Goal: Information Seeking & Learning: Compare options

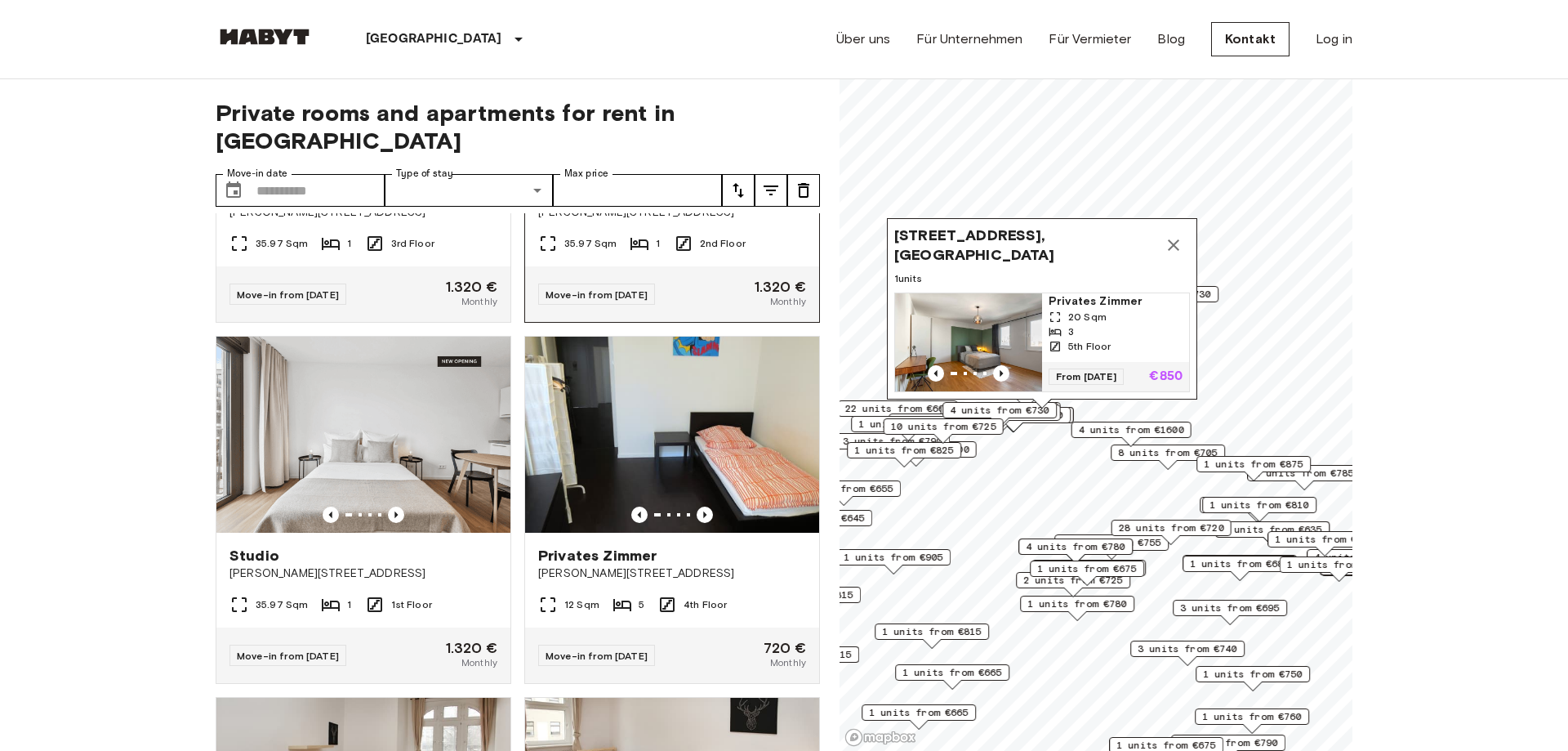
scroll to position [745, 0]
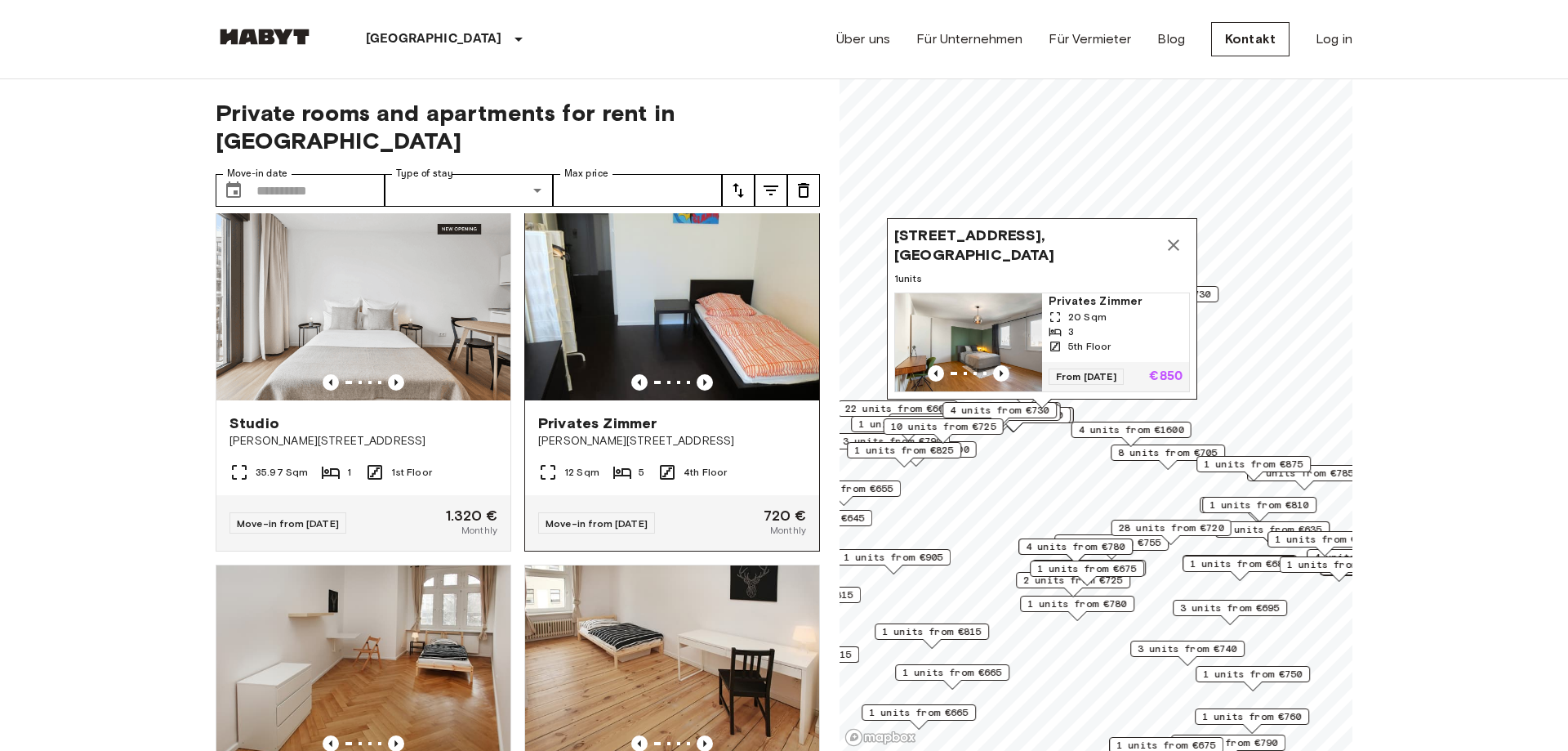
click at [712, 280] on img at bounding box center [672, 302] width 294 height 196
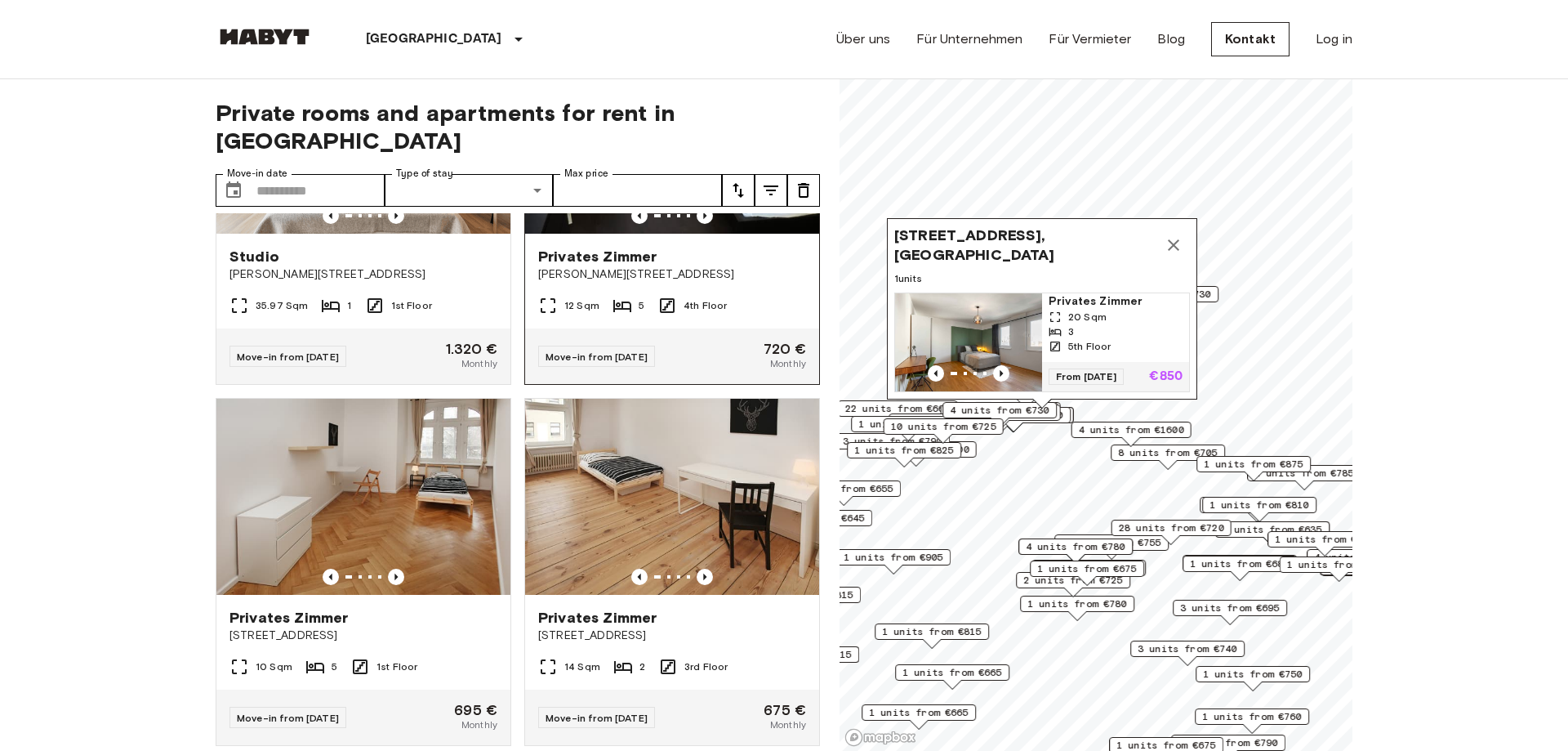
scroll to position [1118, 0]
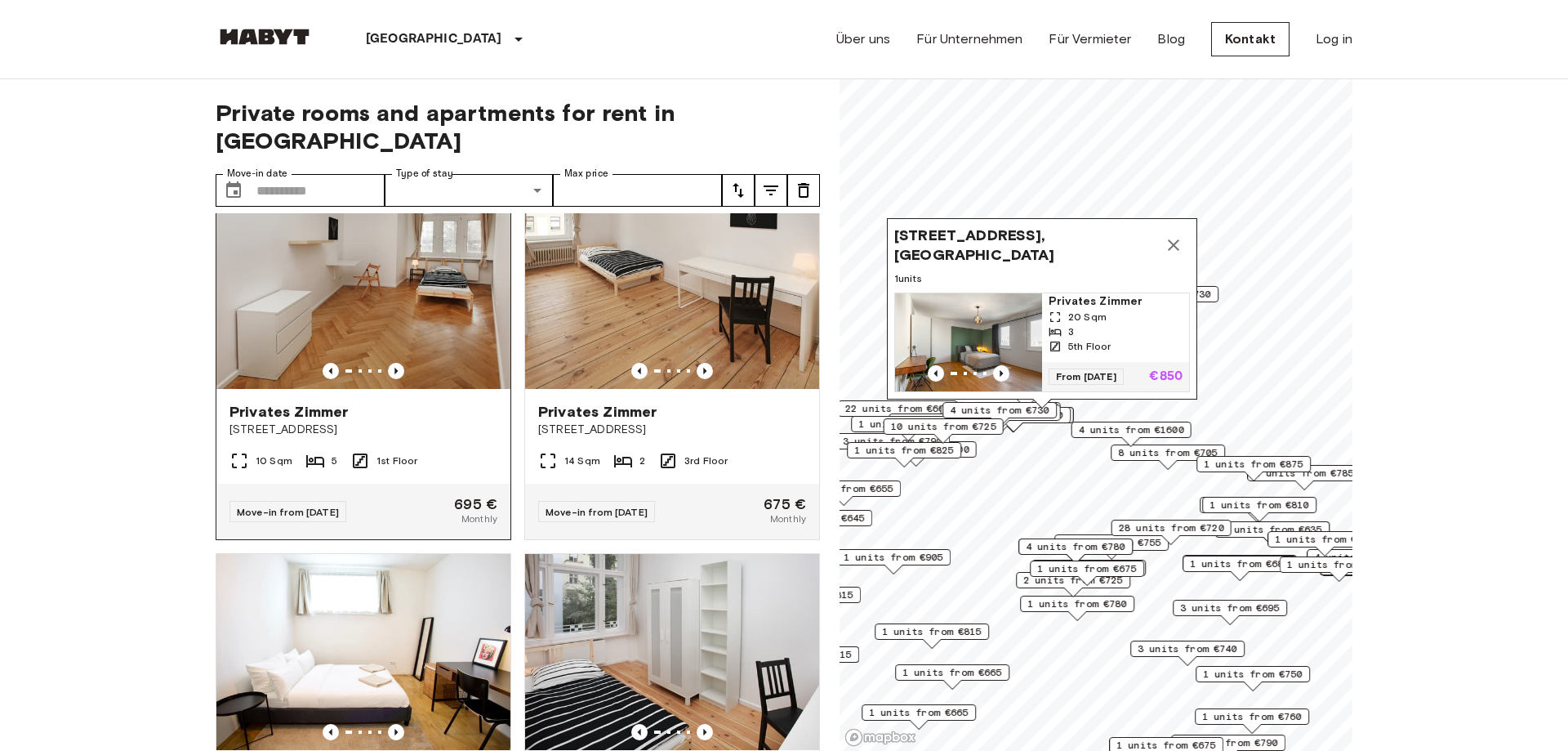
click at [423, 316] on img at bounding box center [363, 291] width 294 height 196
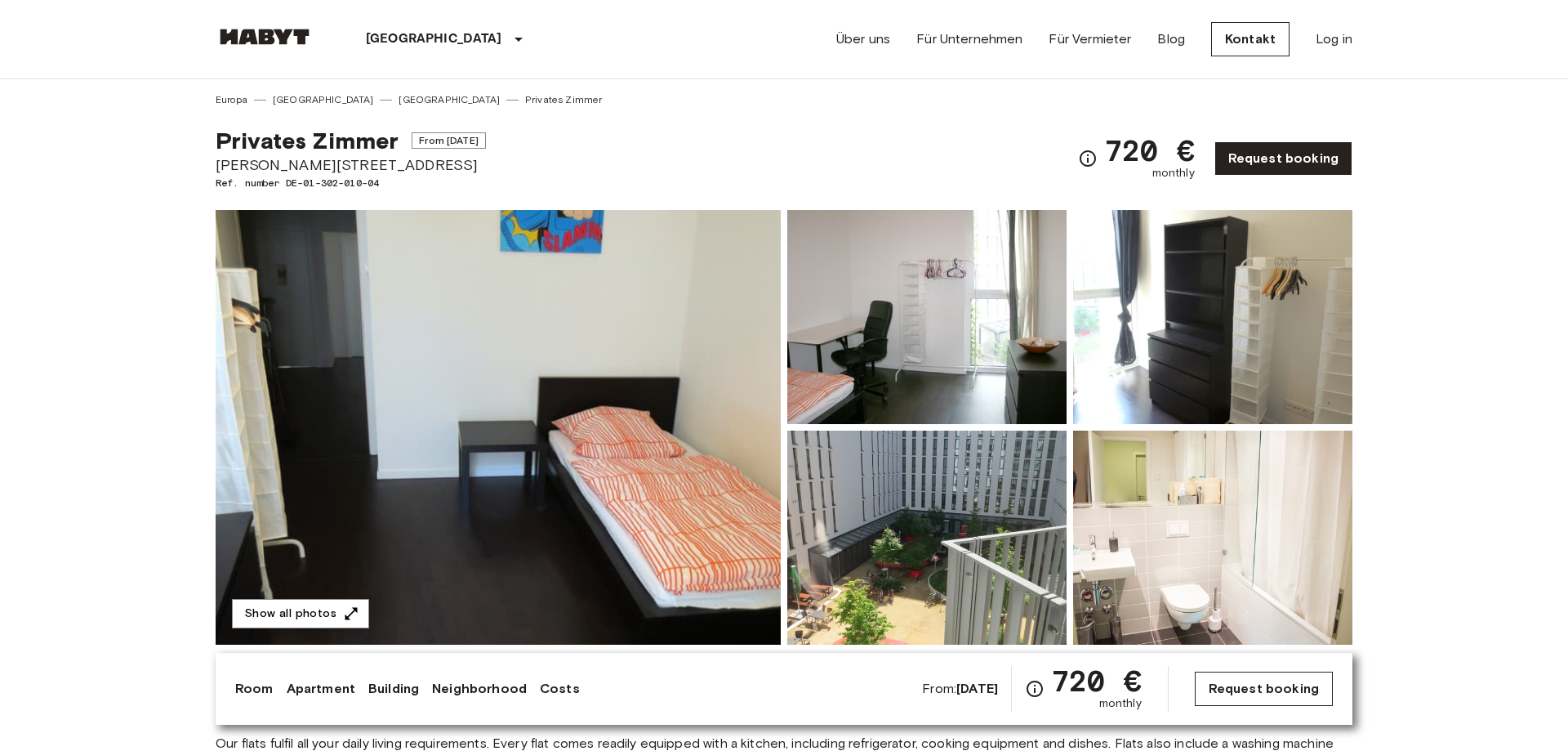
click at [1267, 681] on link "Request booking" at bounding box center [1264, 689] width 138 height 34
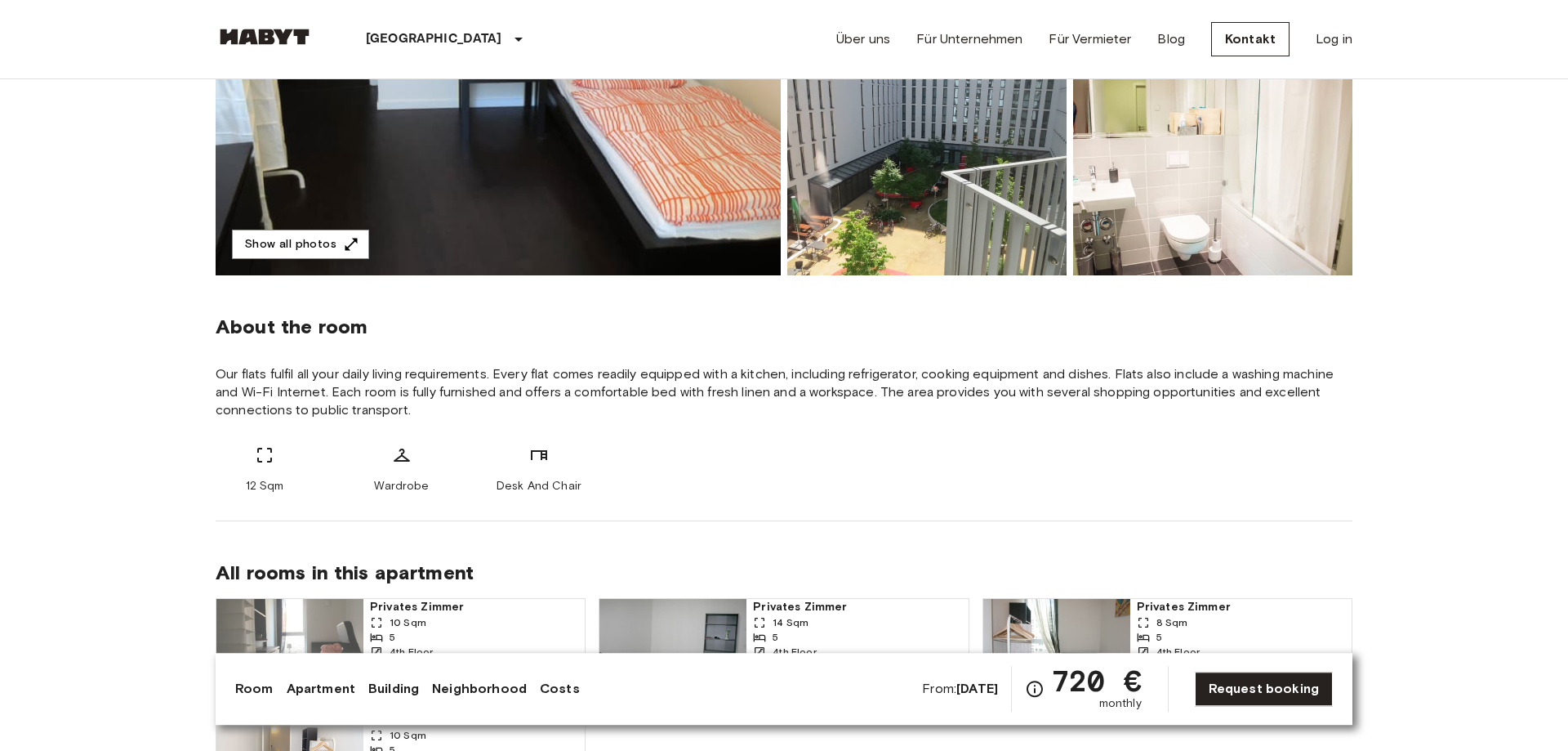
scroll to position [500, 0]
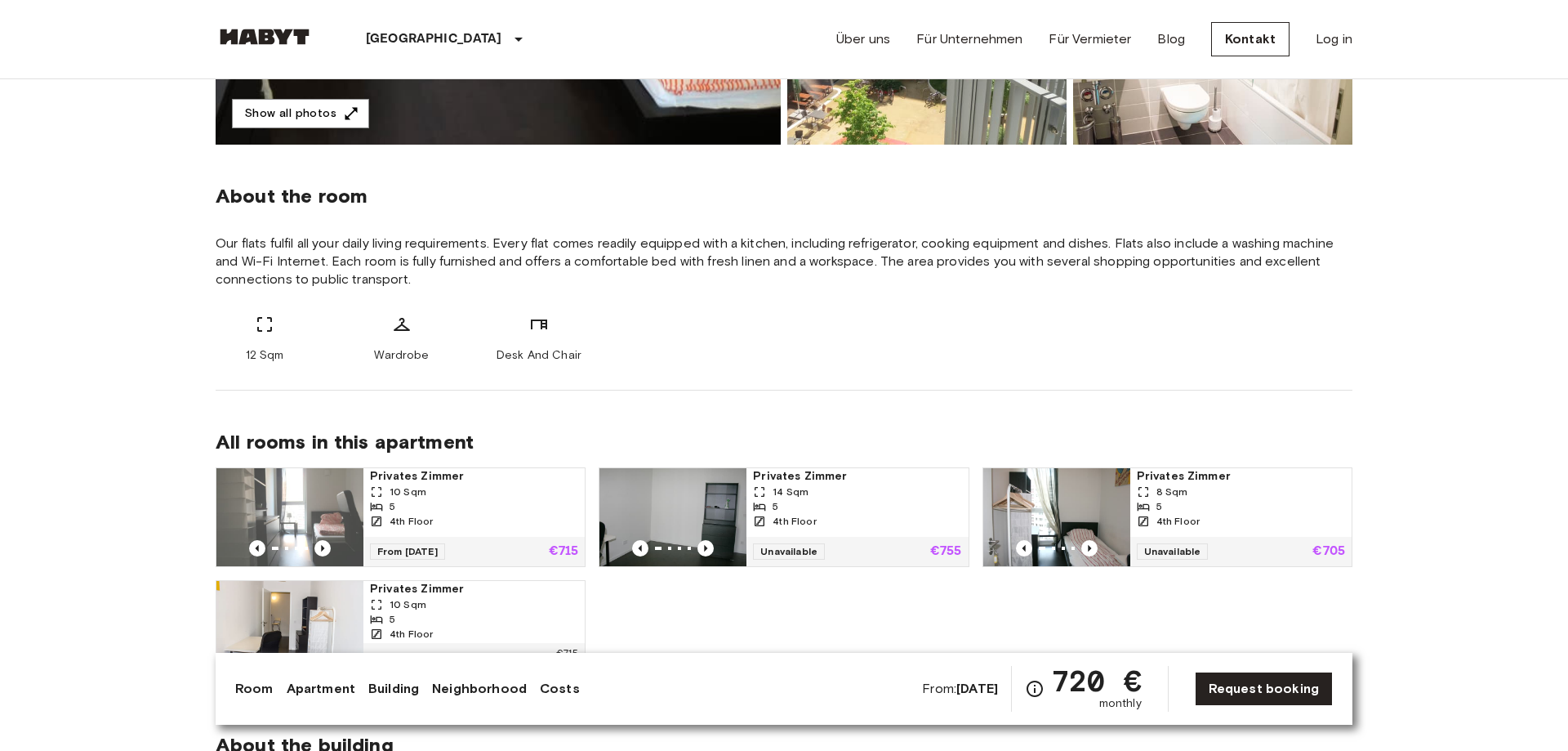
click at [533, 334] on div "Desk And Chair" at bounding box center [539, 339] width 98 height 49
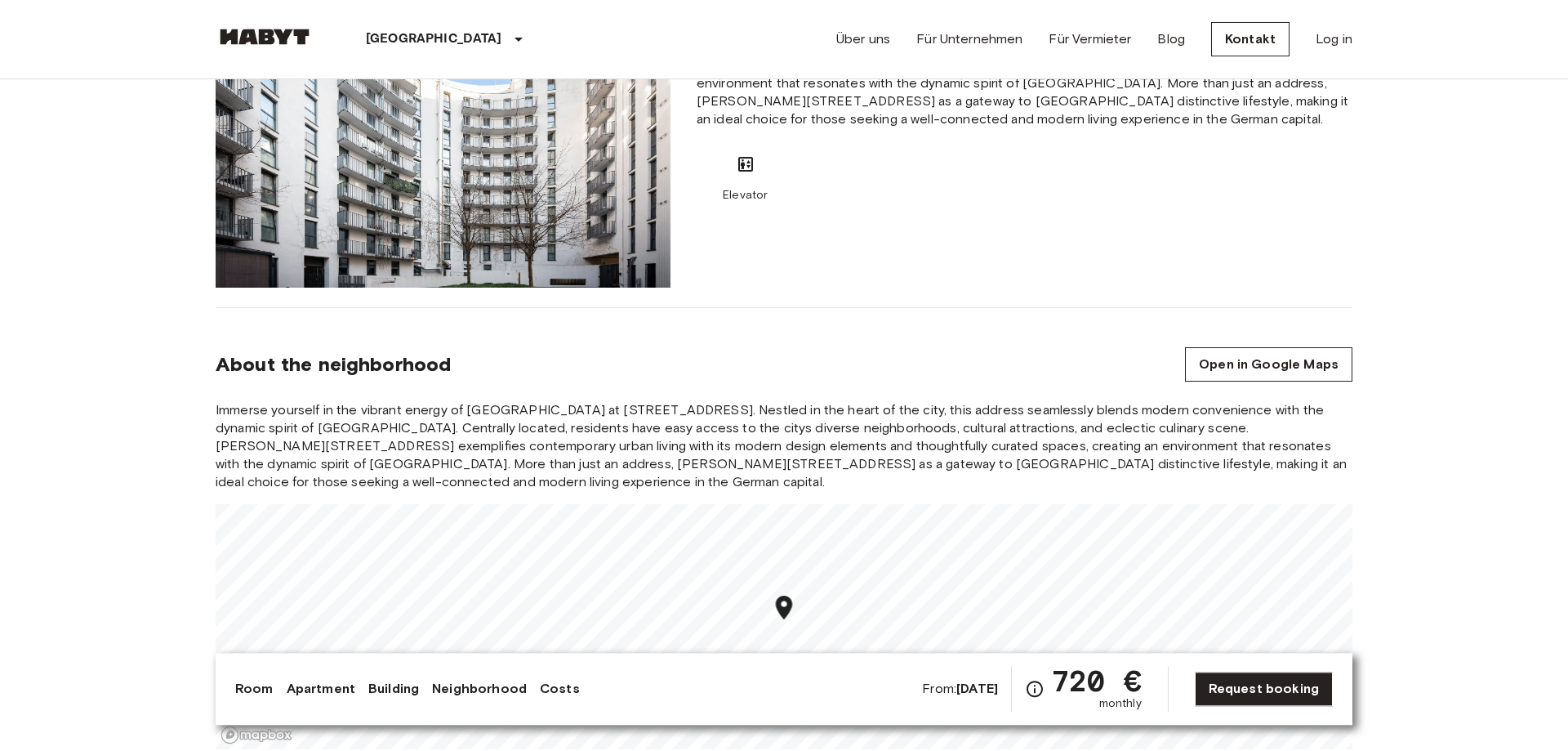
scroll to position [1333, 0]
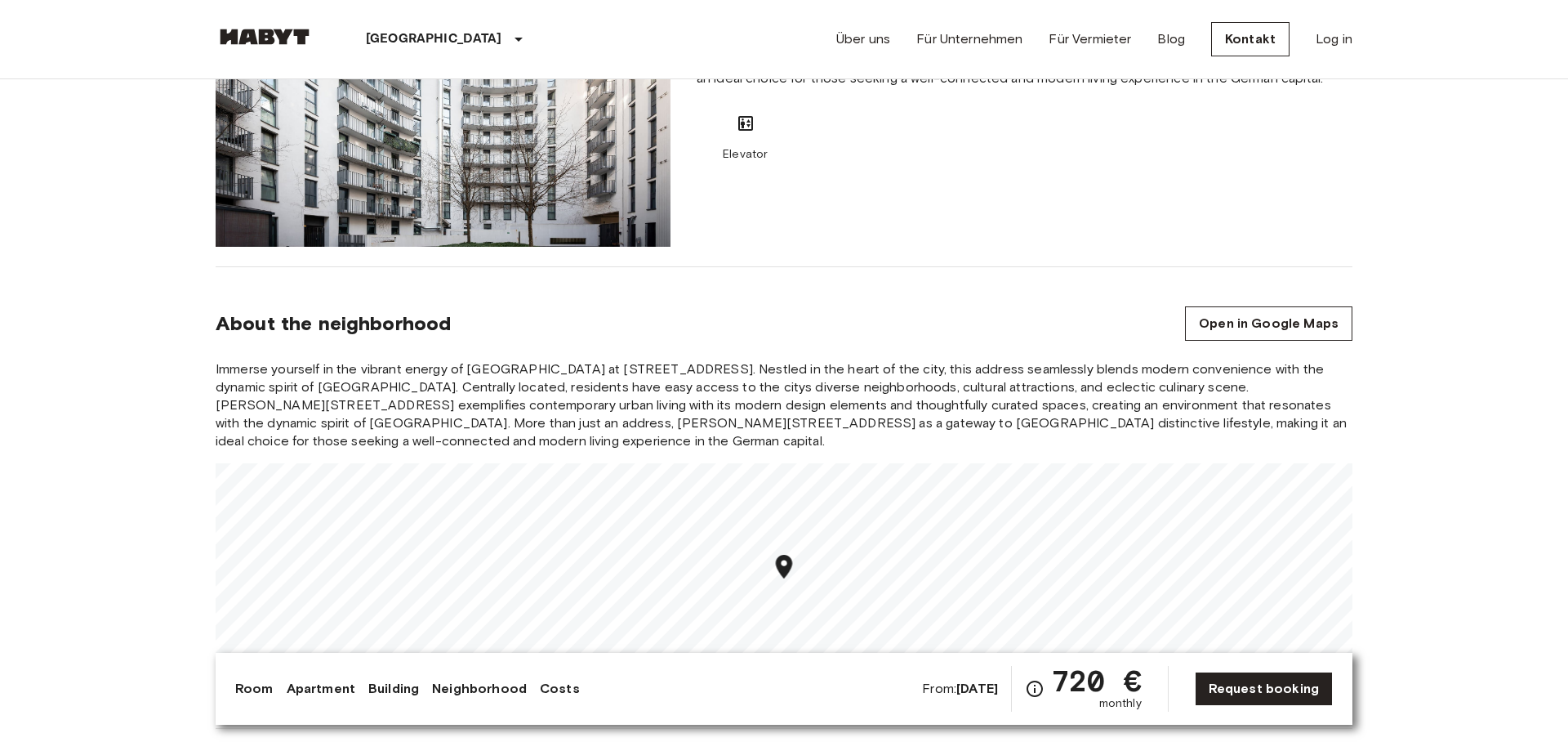
click at [555, 692] on link "Costs" at bounding box center [559, 689] width 40 height 20
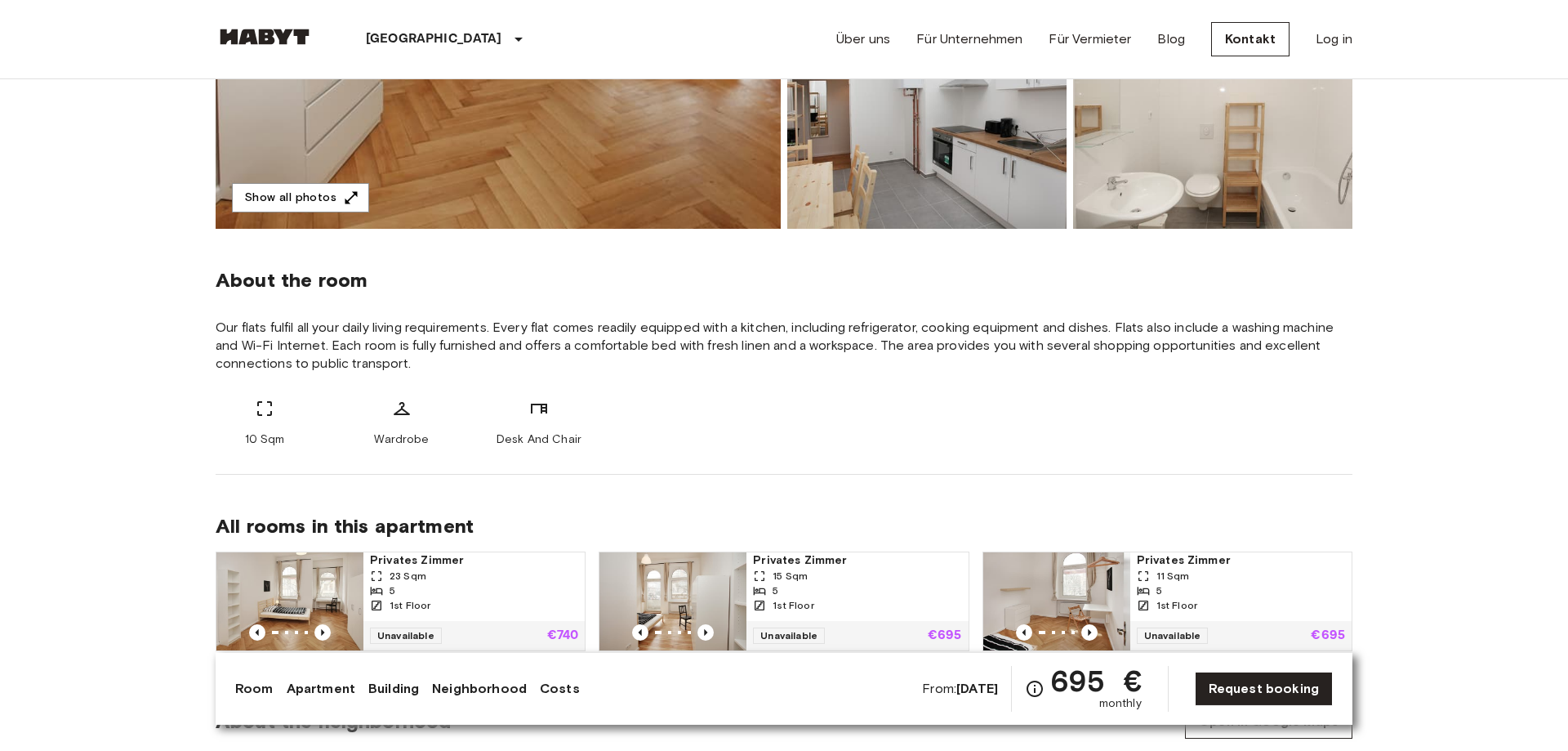
scroll to position [417, 0]
click at [552, 693] on link "Costs" at bounding box center [559, 689] width 40 height 20
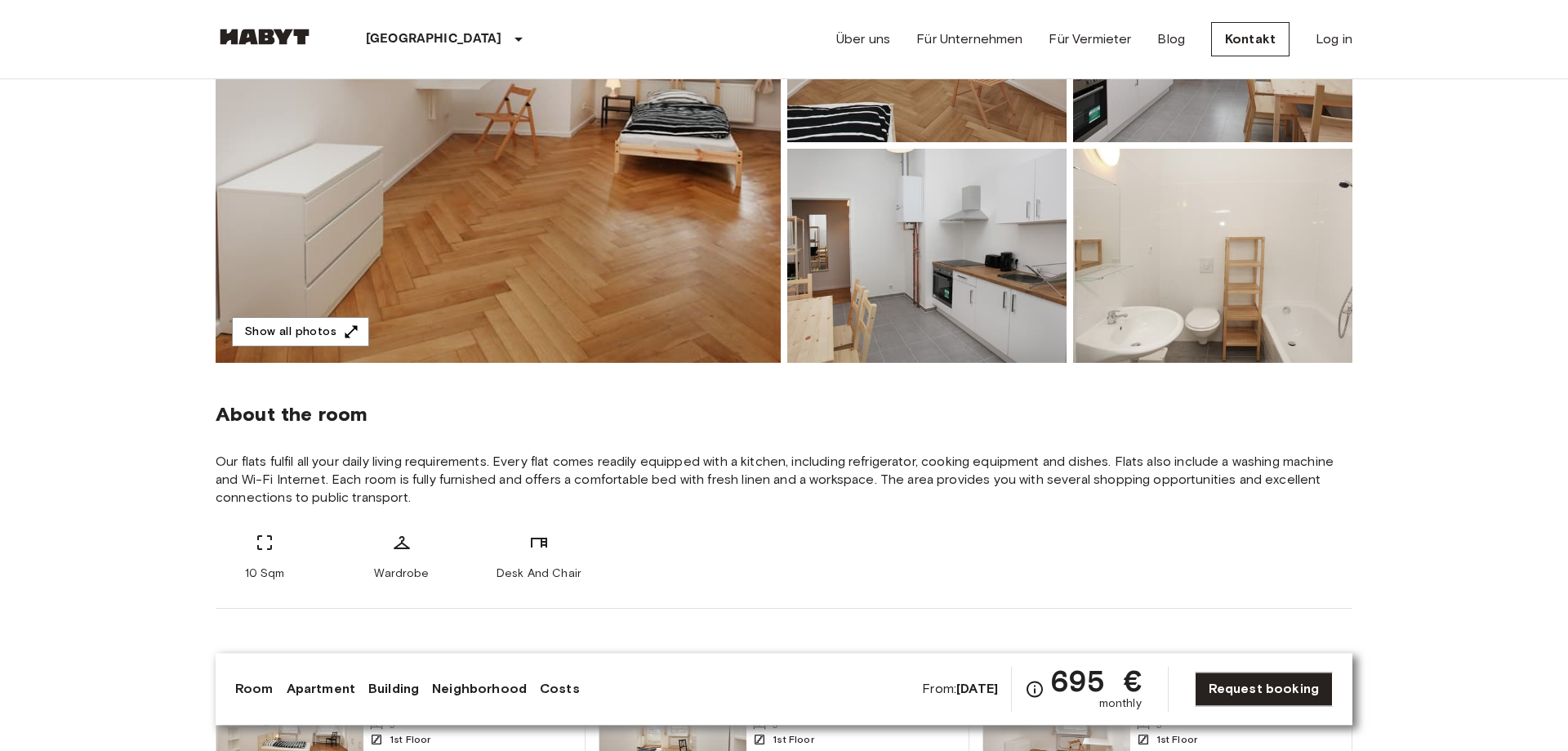
scroll to position [333, 0]
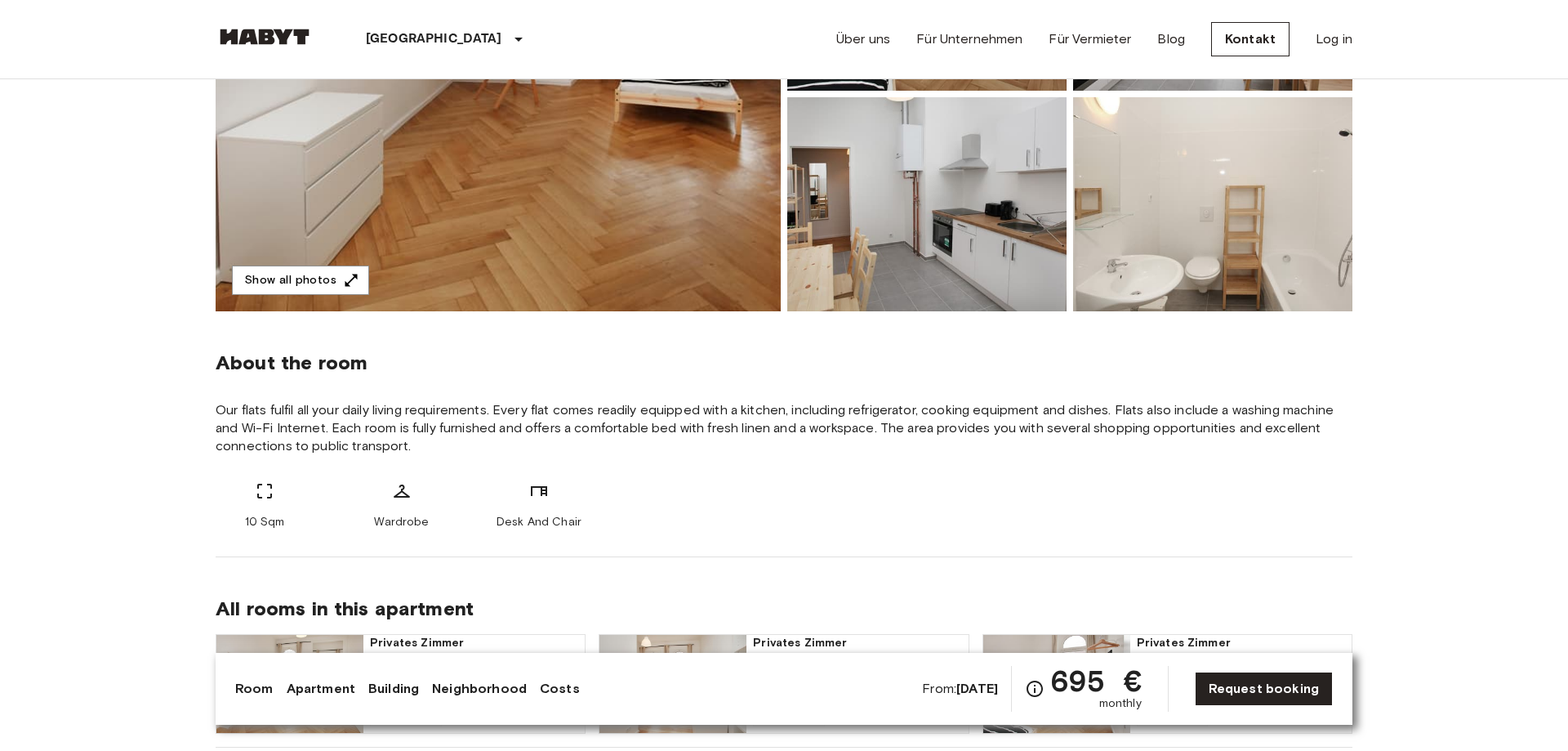
click at [540, 697] on link "Costs" at bounding box center [559, 689] width 40 height 20
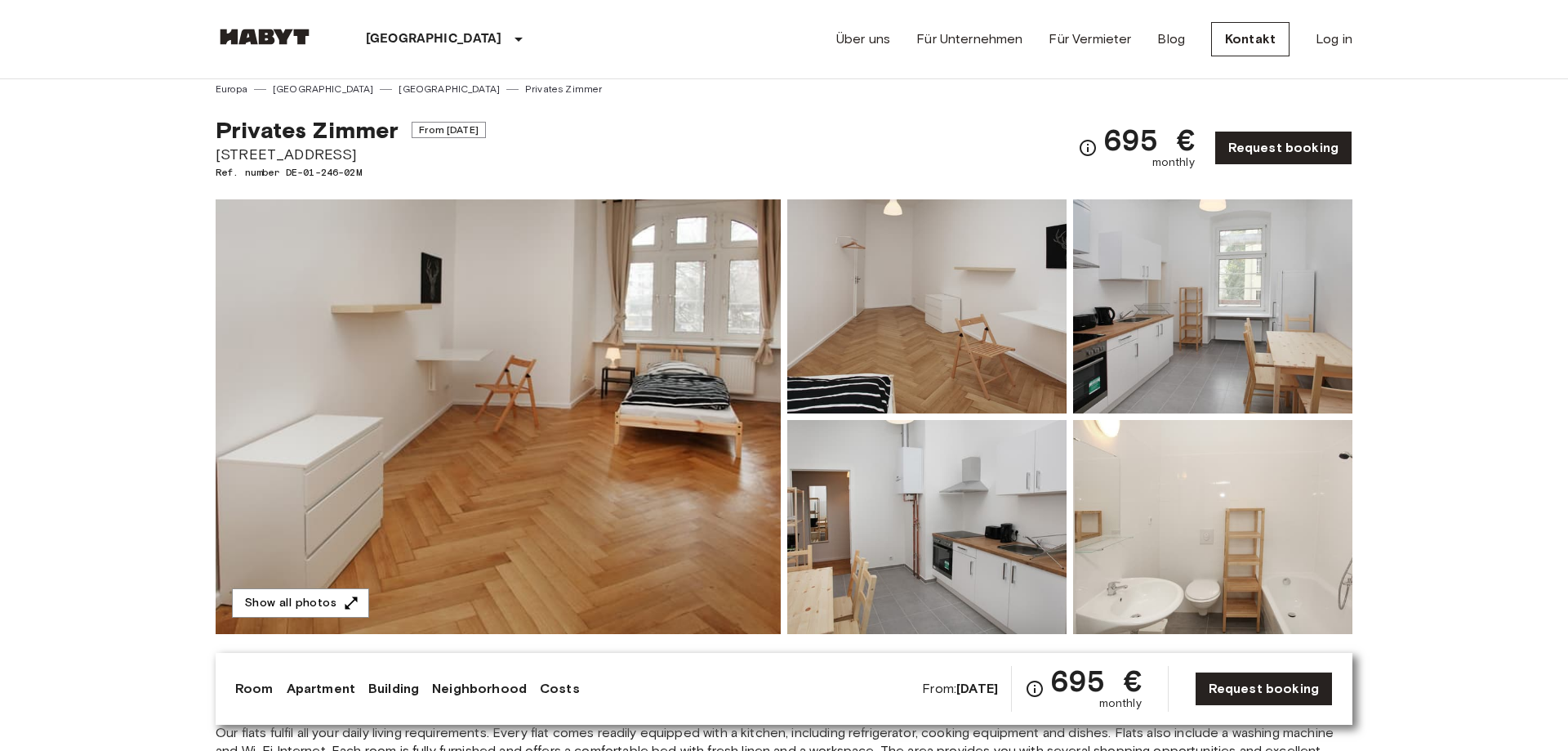
scroll to position [0, 0]
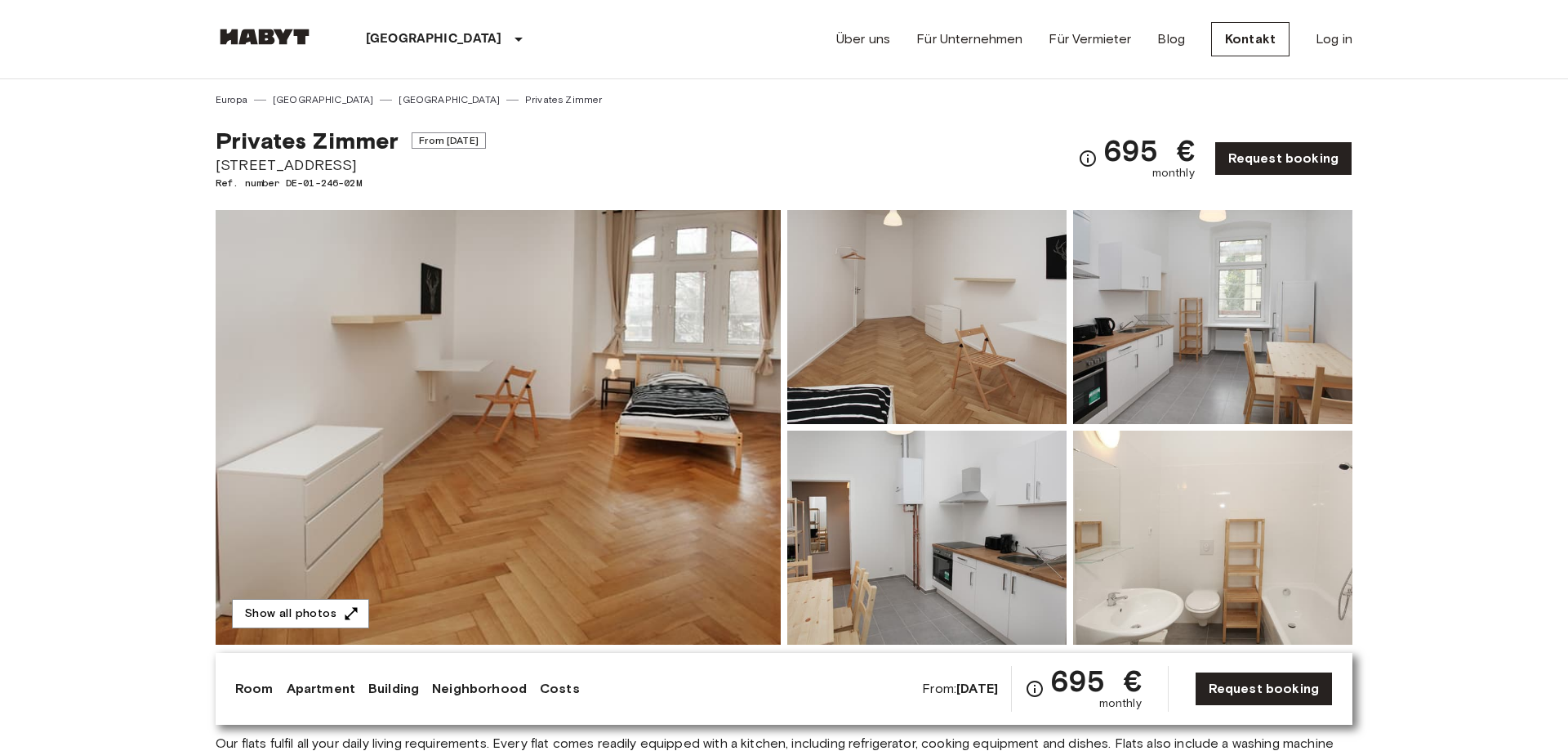
click at [1141, 346] on img at bounding box center [1212, 317] width 279 height 214
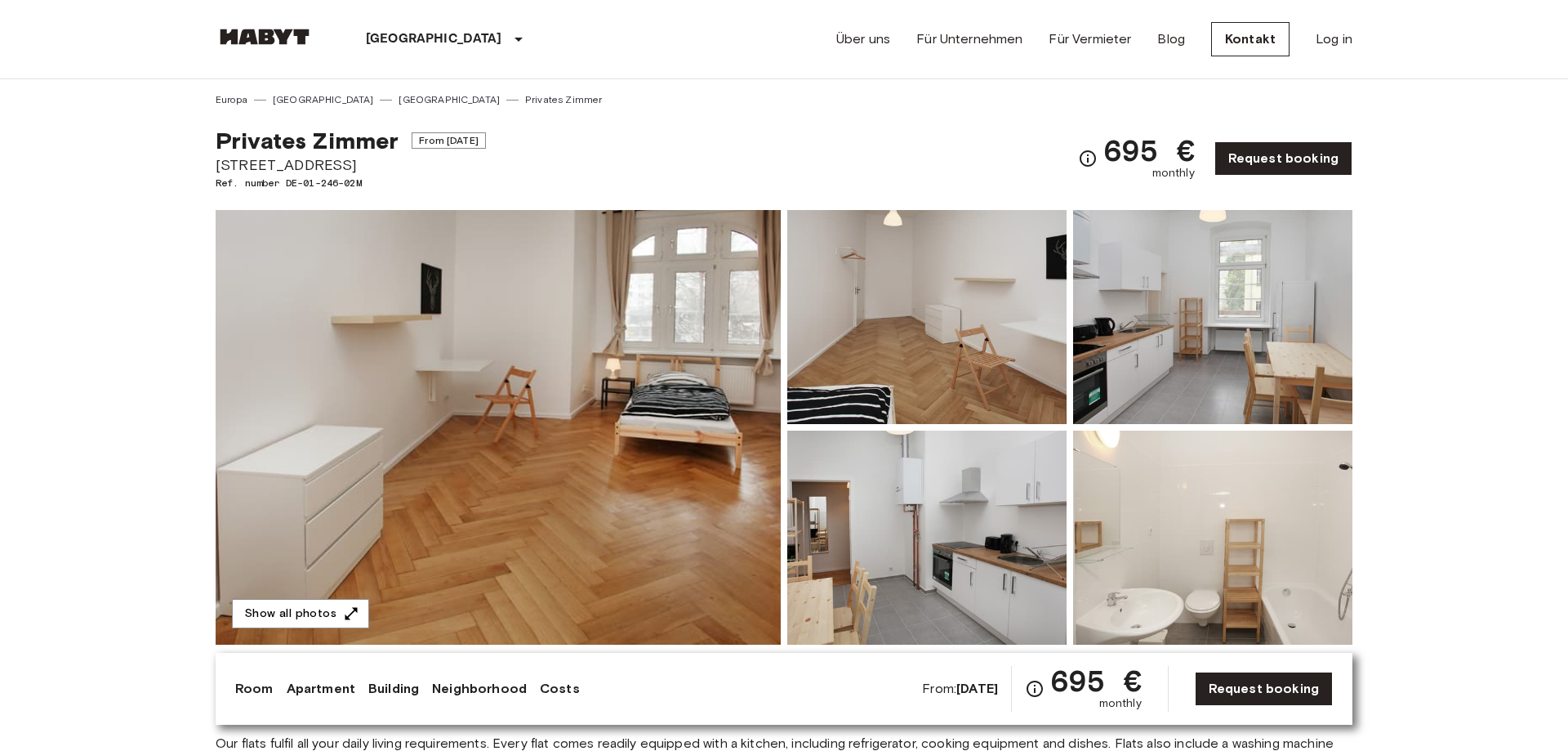
click at [956, 500] on img at bounding box center [927, 537] width 279 height 214
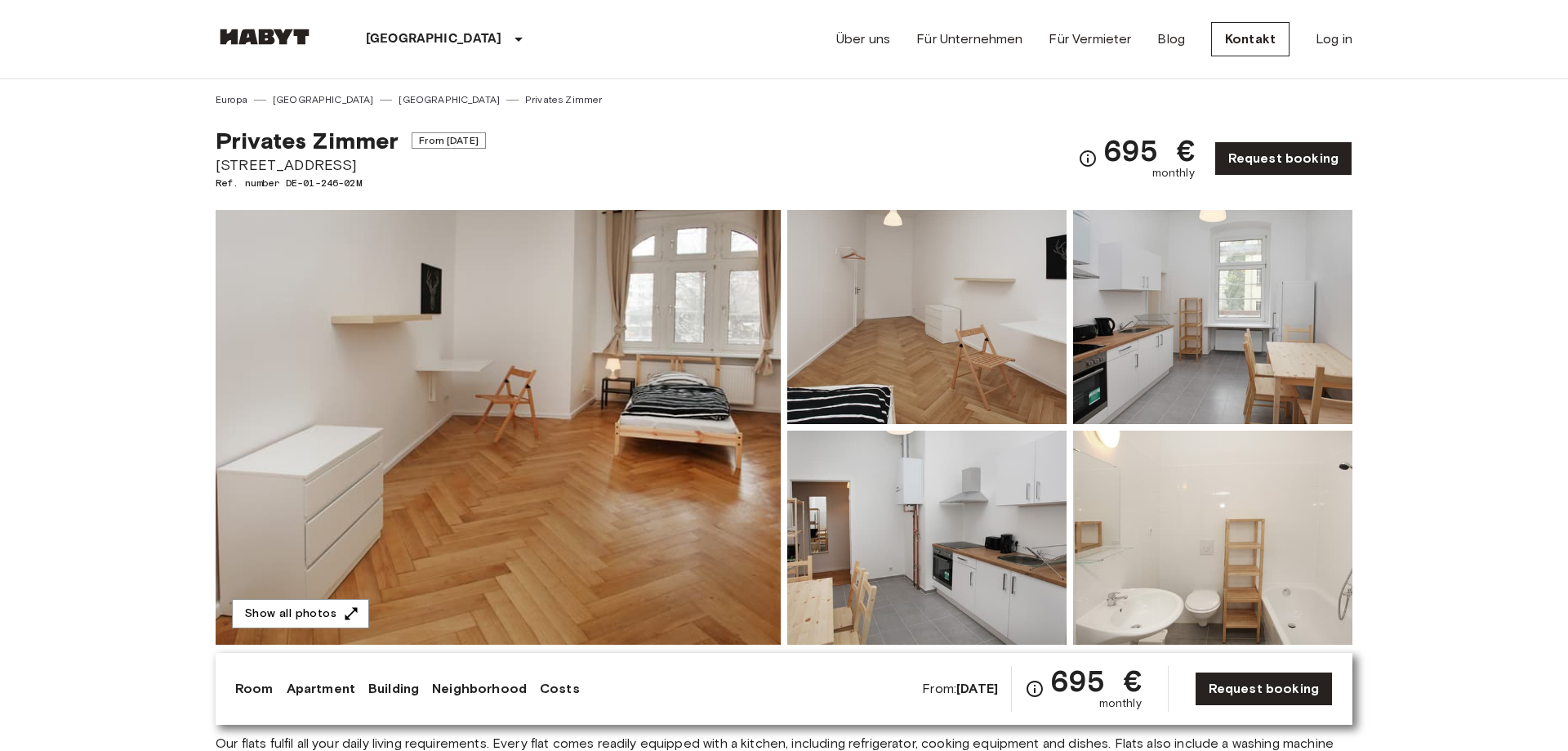
click at [897, 350] on img at bounding box center [927, 317] width 279 height 214
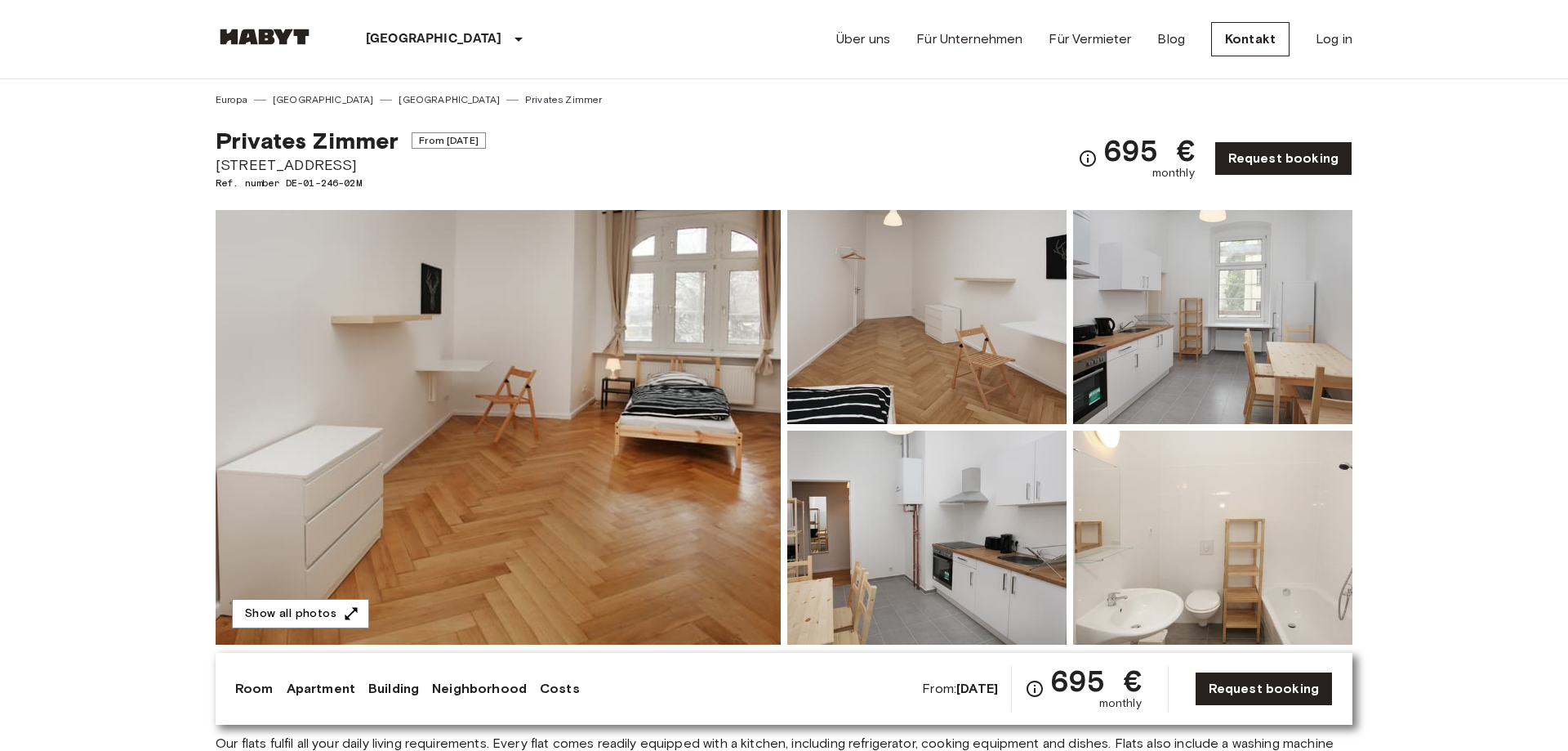
click at [1186, 527] on img at bounding box center [1212, 537] width 279 height 214
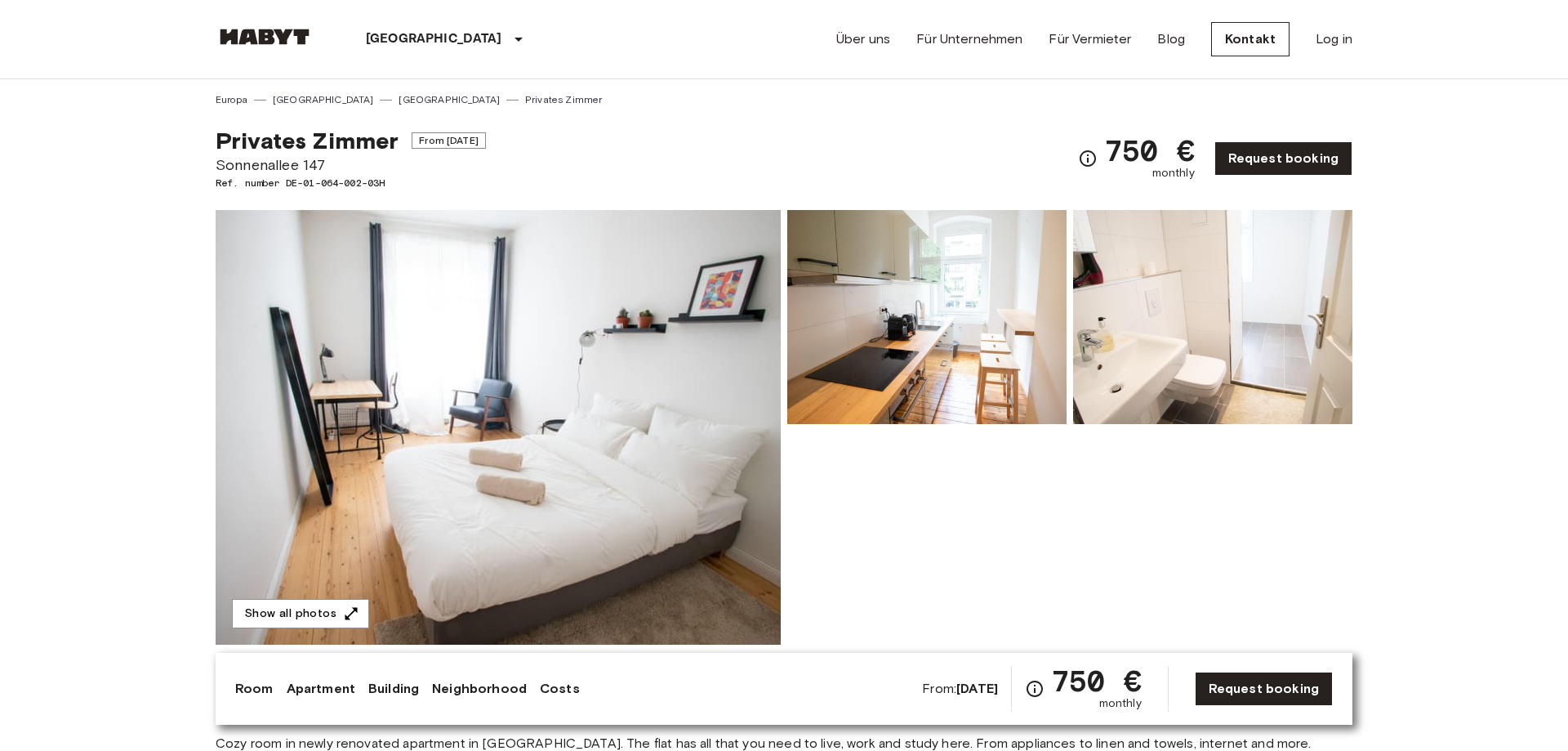
click at [559, 686] on link "Costs" at bounding box center [559, 689] width 40 height 20
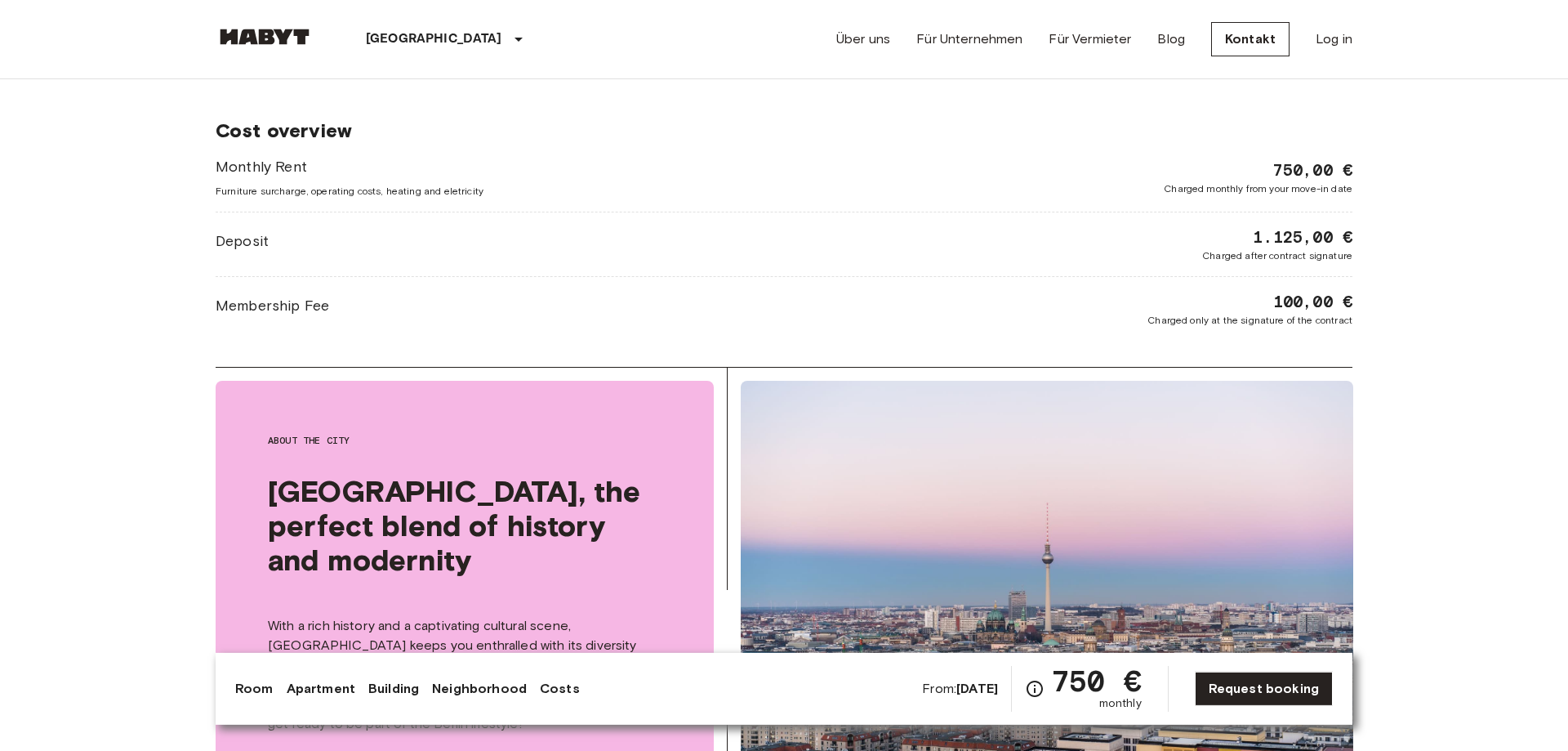
scroll to position [1923, 0]
